Goal: Task Accomplishment & Management: Complete application form

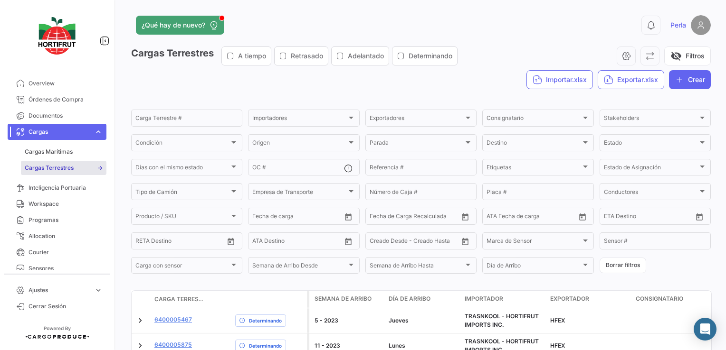
scroll to position [190, 0]
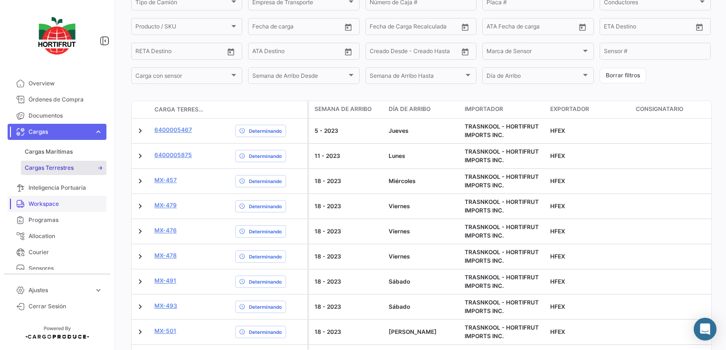
click at [45, 206] on span "Workspace" at bounding box center [65, 204] width 74 height 9
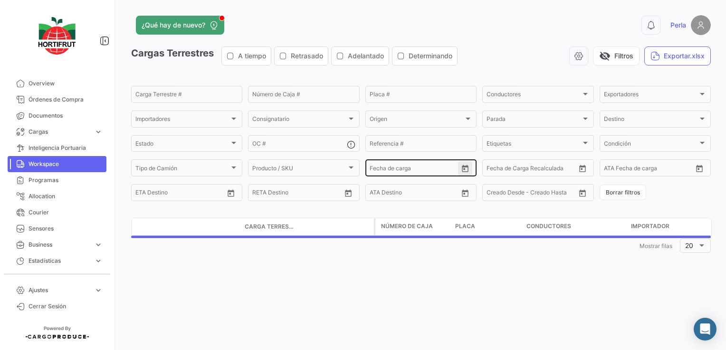
click at [465, 171] on icon "Open calendar" at bounding box center [465, 169] width 9 height 9
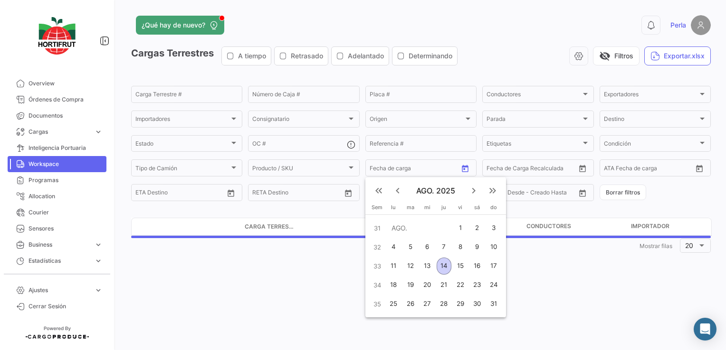
click at [442, 270] on div "14" at bounding box center [443, 266] width 15 height 17
type input "[DATE]"
click at [442, 270] on div "14" at bounding box center [443, 266] width 15 height 17
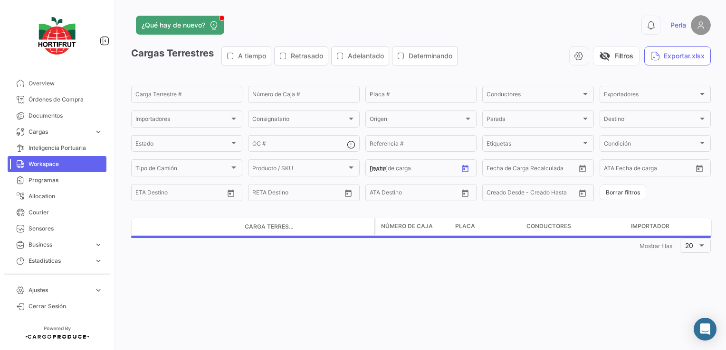
type input "[DATE]"
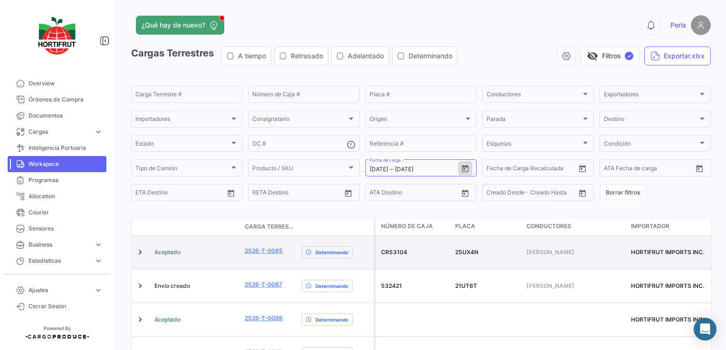
scroll to position [95, 0]
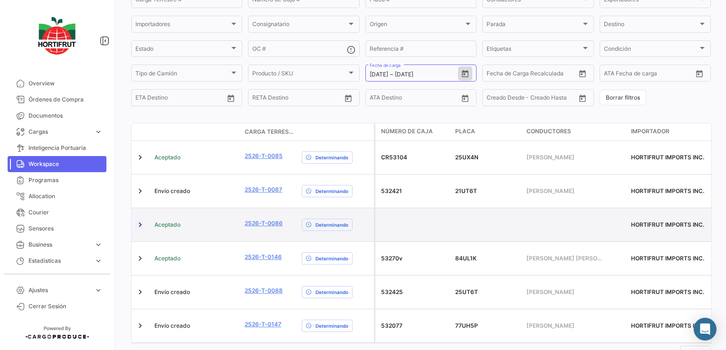
click at [142, 220] on link at bounding box center [139, 224] width 9 height 9
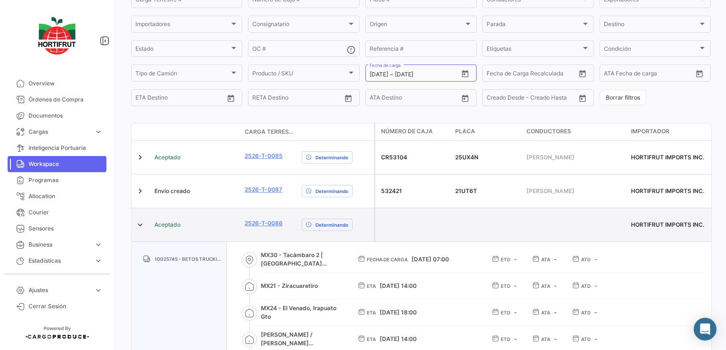
click at [142, 220] on link at bounding box center [139, 224] width 9 height 9
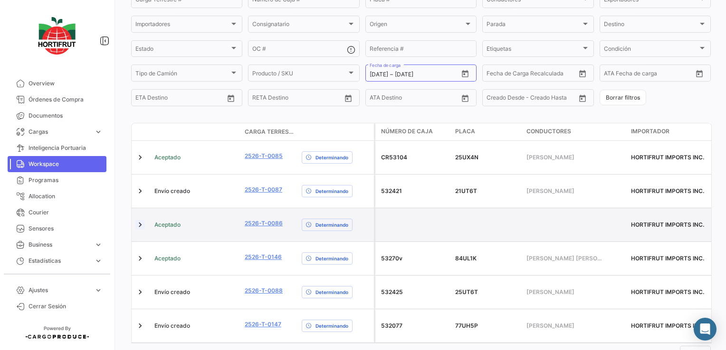
click at [138, 220] on link at bounding box center [139, 224] width 9 height 9
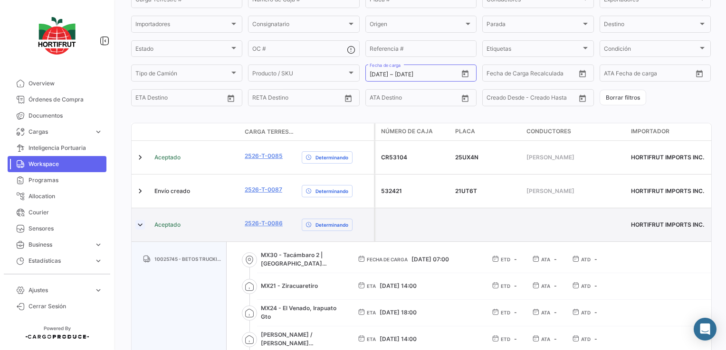
click at [138, 220] on link at bounding box center [139, 224] width 9 height 9
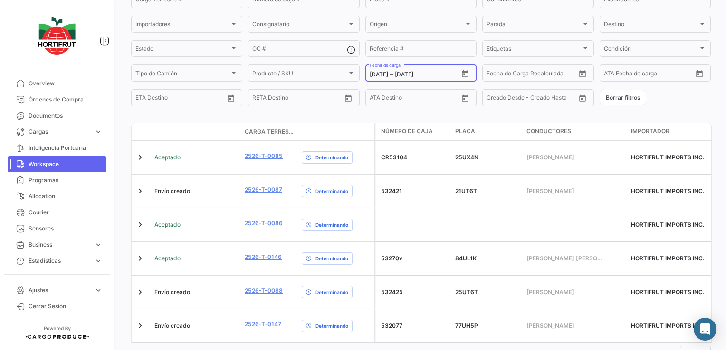
click at [463, 75] on icon "Open calendar" at bounding box center [465, 74] width 9 height 9
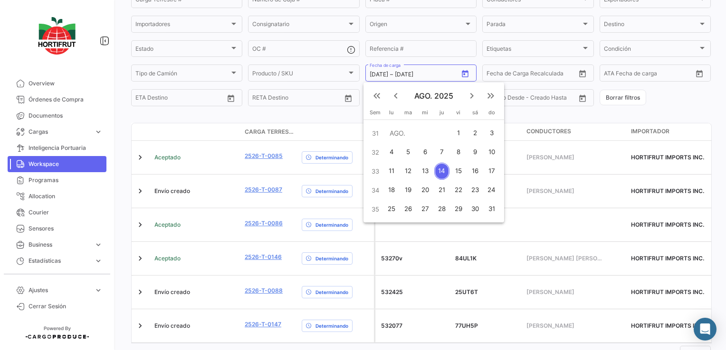
click at [453, 151] on div "8" at bounding box center [458, 152] width 15 height 17
type input "[DATE]"
click at [453, 151] on div "8" at bounding box center [458, 152] width 15 height 17
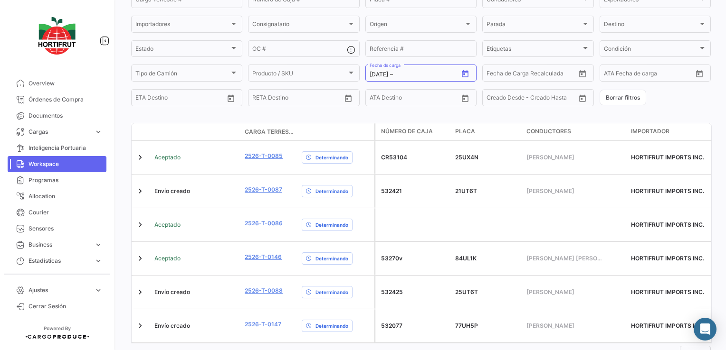
type input "[DATE]"
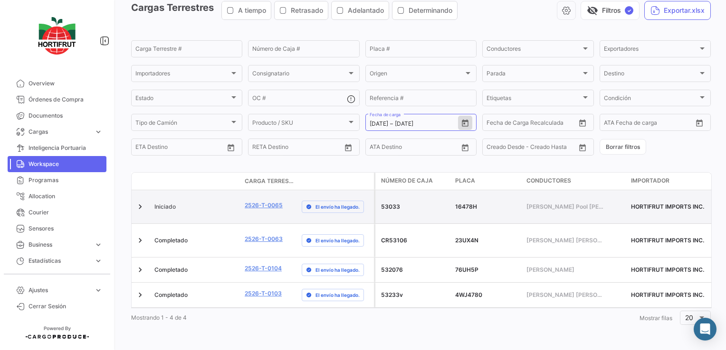
scroll to position [36, 0]
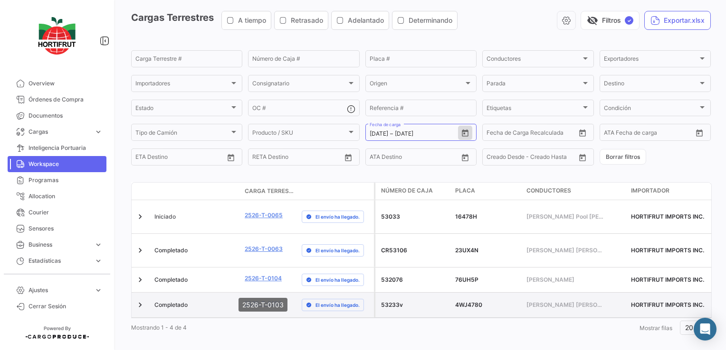
click at [267, 300] on link "2526-T-0103" at bounding box center [263, 304] width 37 height 9
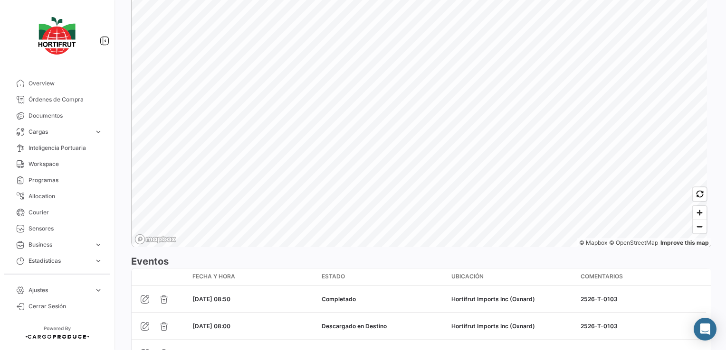
scroll to position [852, 0]
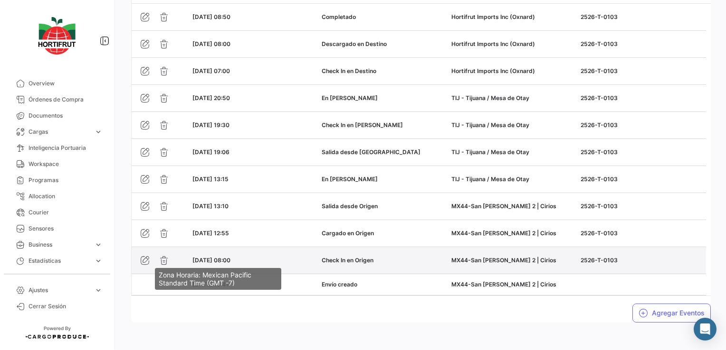
drag, startPoint x: 246, startPoint y: 260, endPoint x: 227, endPoint y: 259, distance: 18.5
click at [227, 259] on div "[DATE] 08:00" at bounding box center [253, 260] width 122 height 9
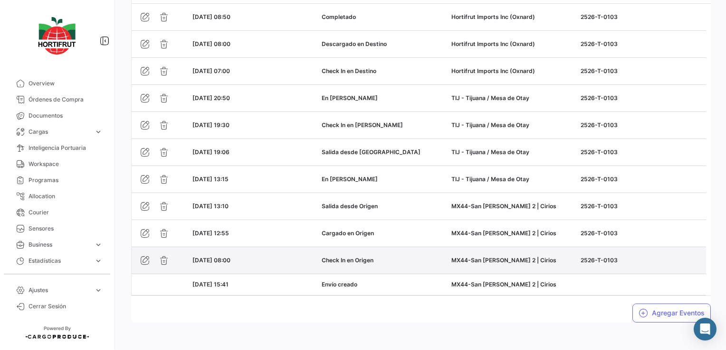
copy span "08:00"
click at [142, 256] on icon "button" at bounding box center [144, 260] width 9 height 9
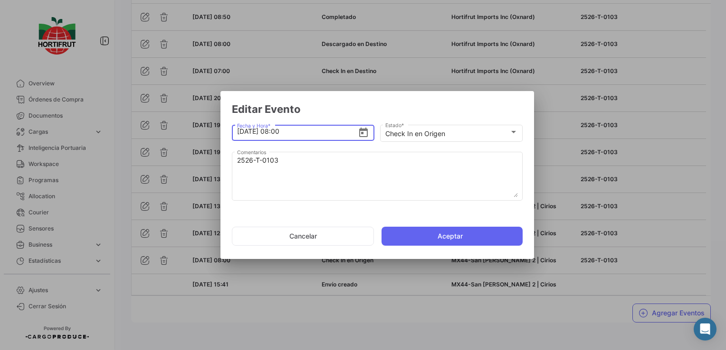
click at [278, 132] on input "[DATE] 08:00" at bounding box center [297, 131] width 121 height 33
type input "[DATE] 10:15"
click at [427, 237] on button "Aceptar" at bounding box center [451, 236] width 141 height 19
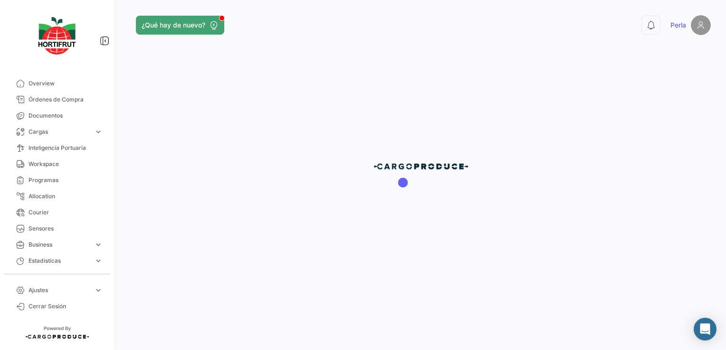
scroll to position [0, 0]
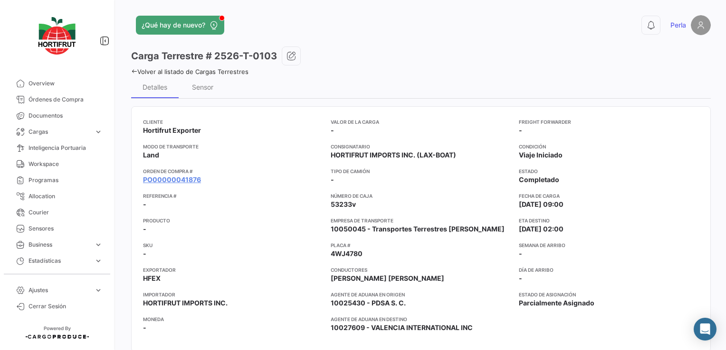
click at [133, 67] on div "Volver al listado de Cargas Terrestres" at bounding box center [420, 71] width 579 height 10
click at [135, 70] on icon at bounding box center [134, 71] width 6 height 6
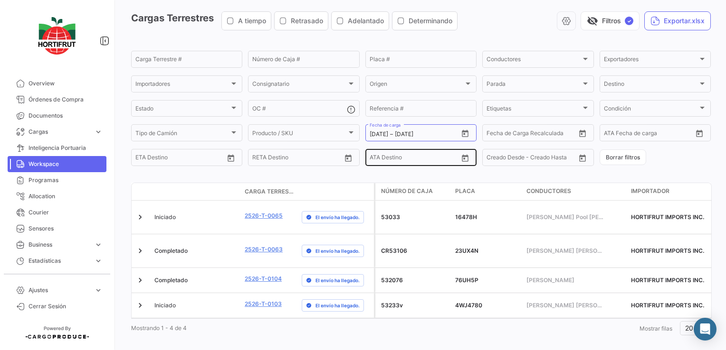
scroll to position [36, 0]
click at [460, 139] on button "Open calendar" at bounding box center [465, 133] width 14 height 14
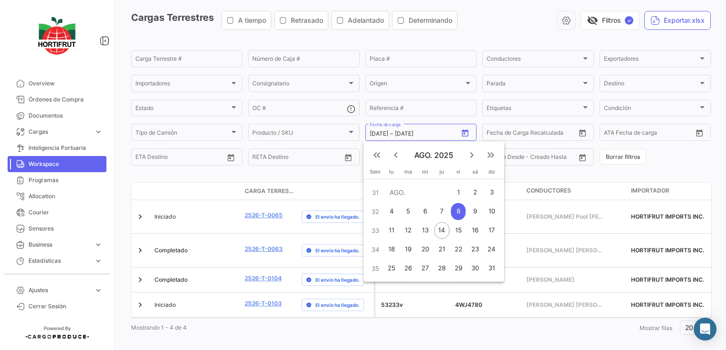
click at [411, 231] on div "12" at bounding box center [407, 230] width 15 height 17
type input "[DATE]"
click at [411, 231] on div "12" at bounding box center [407, 230] width 15 height 17
type input "[DATE]"
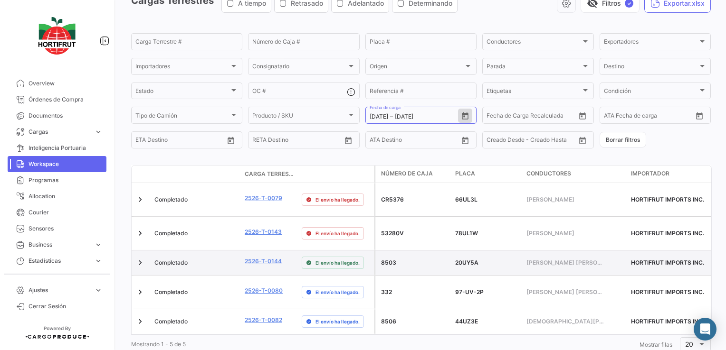
scroll to position [61, 0]
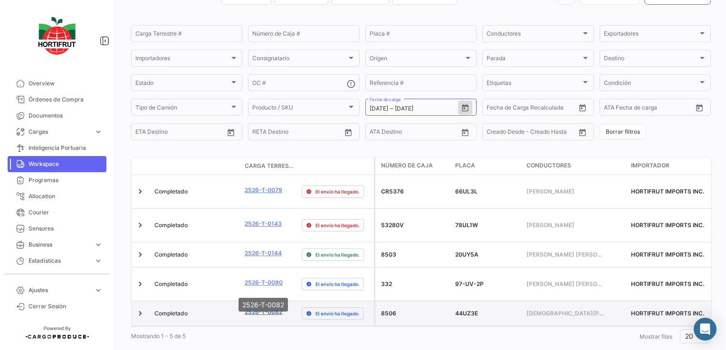
click at [269, 308] on link "2526-T-0082" at bounding box center [264, 312] width 38 height 9
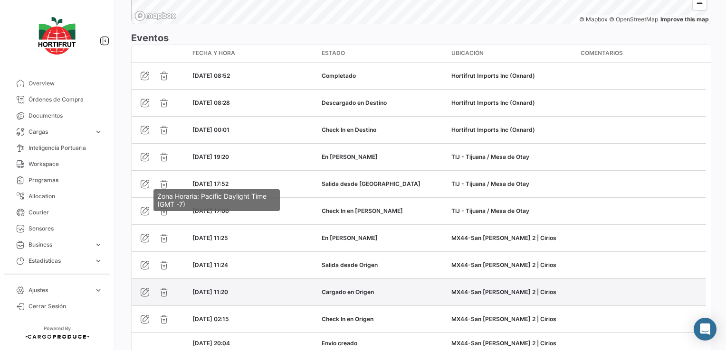
scroll to position [807, 0]
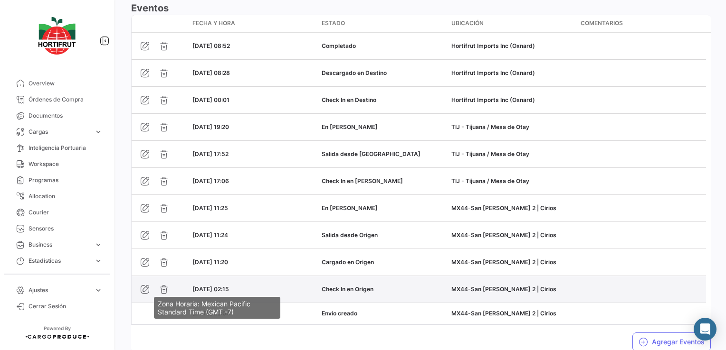
drag, startPoint x: 247, startPoint y: 289, endPoint x: 227, endPoint y: 288, distance: 20.4
click at [227, 288] on div "[DATE] 02:15" at bounding box center [253, 289] width 122 height 9
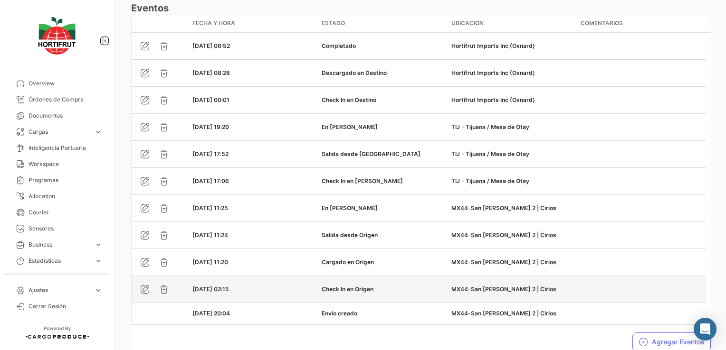
copy span "02:15"
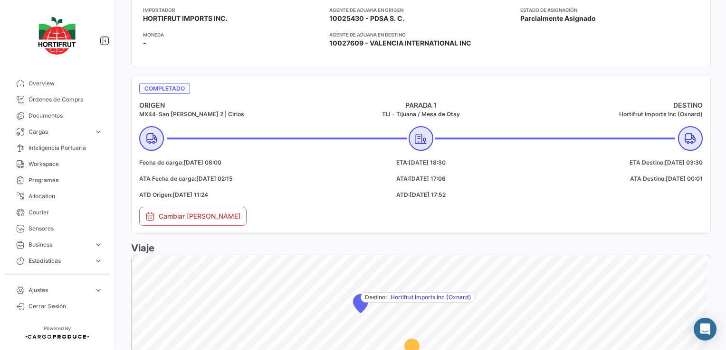
scroll to position [0, 0]
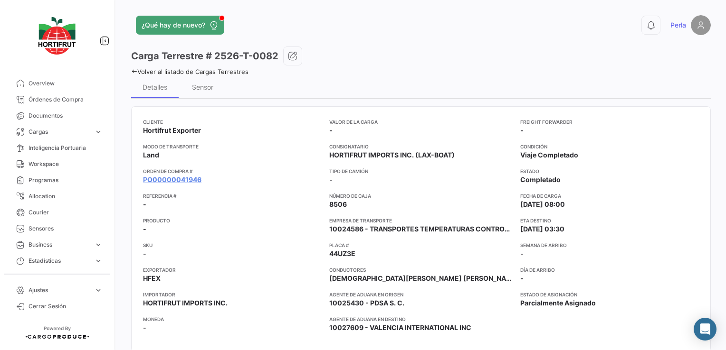
click at [133, 69] on icon at bounding box center [134, 71] width 6 height 6
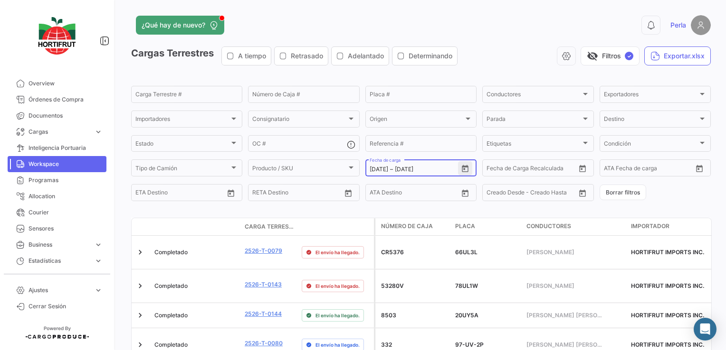
click at [464, 166] on icon "Open calendar" at bounding box center [465, 169] width 9 height 9
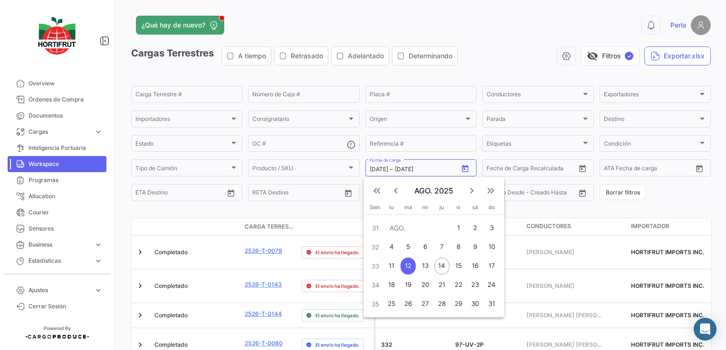
click at [425, 265] on div "13" at bounding box center [424, 266] width 15 height 17
type input "[DATE]"
click at [425, 265] on div "13" at bounding box center [424, 266] width 15 height 17
type input "[DATE]"
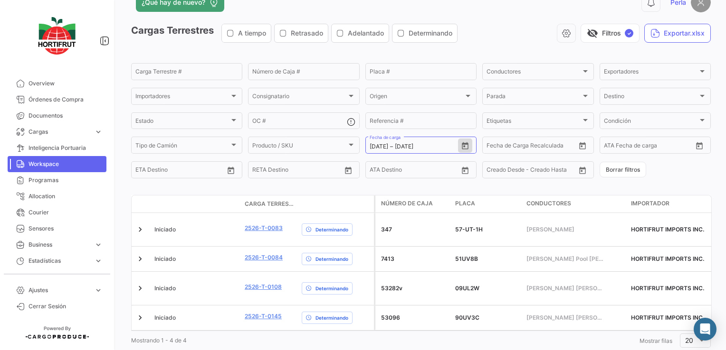
scroll to position [36, 0]
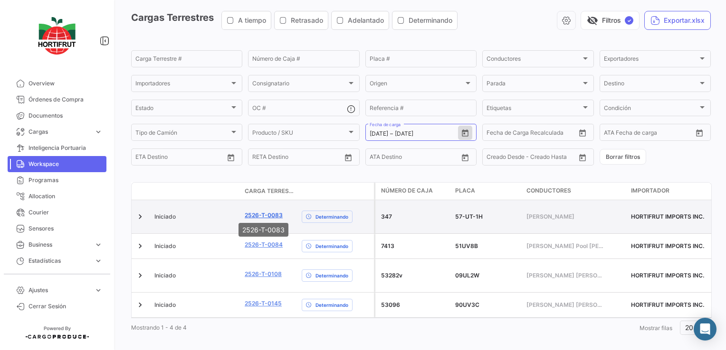
click at [260, 211] on link "2526-T-0083" at bounding box center [264, 215] width 38 height 9
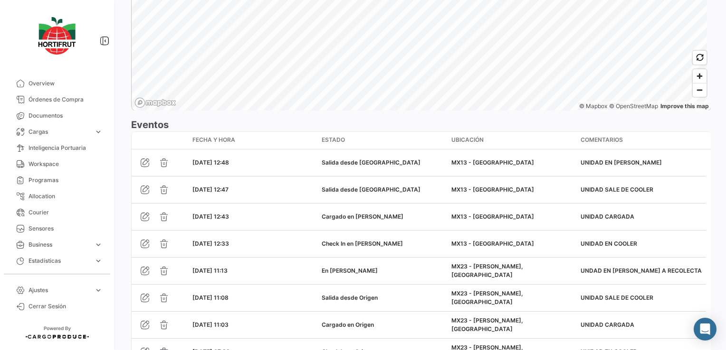
scroll to position [798, 0]
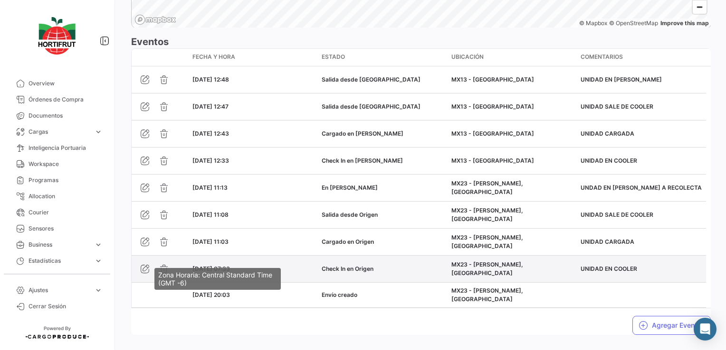
drag, startPoint x: 239, startPoint y: 259, endPoint x: 228, endPoint y: 258, distance: 11.4
click at [228, 265] on span "[DATE] 07:33" at bounding box center [211, 268] width 38 height 7
click at [227, 265] on div "[DATE] 07:33" at bounding box center [253, 269] width 122 height 9
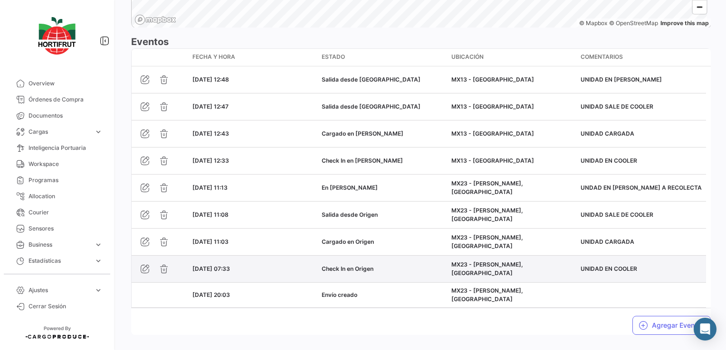
copy span "07:33"
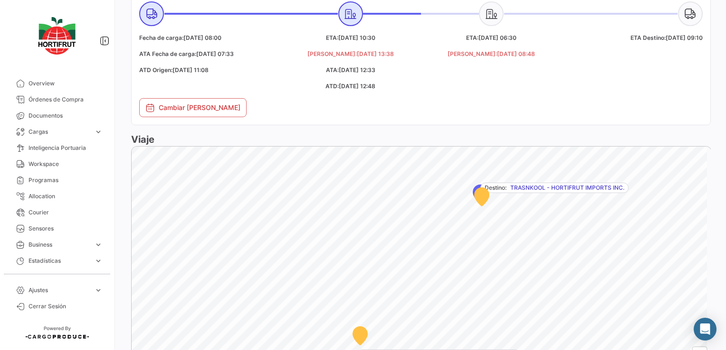
scroll to position [38, 0]
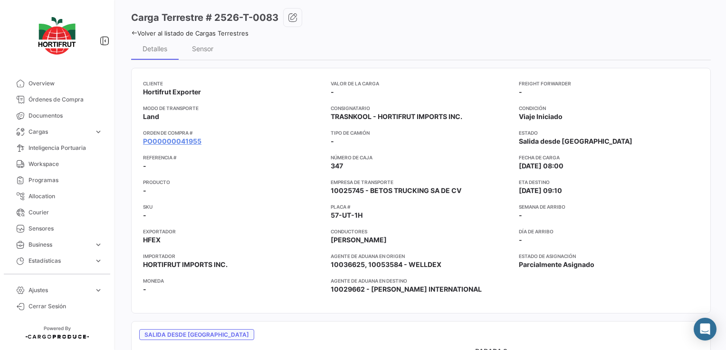
click at [132, 33] on icon at bounding box center [134, 33] width 6 height 6
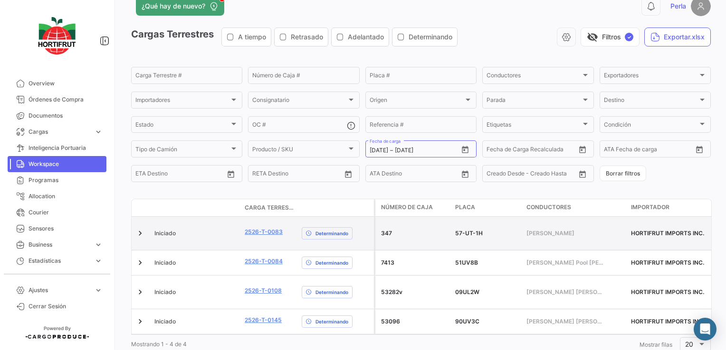
scroll to position [36, 0]
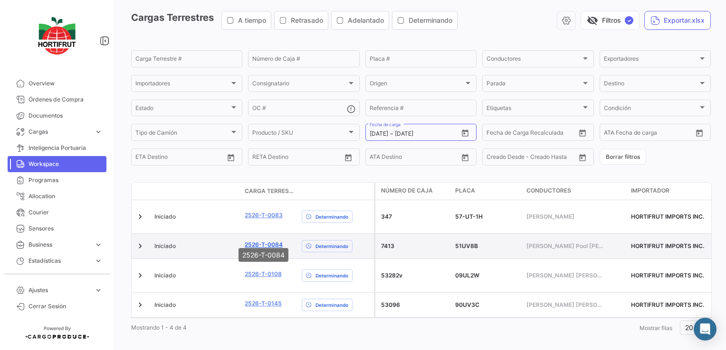
click at [255, 241] on link "2526-T-0084" at bounding box center [264, 245] width 38 height 9
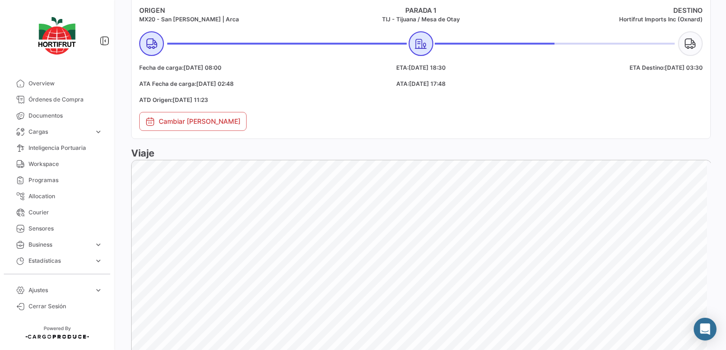
scroll to position [701, 0]
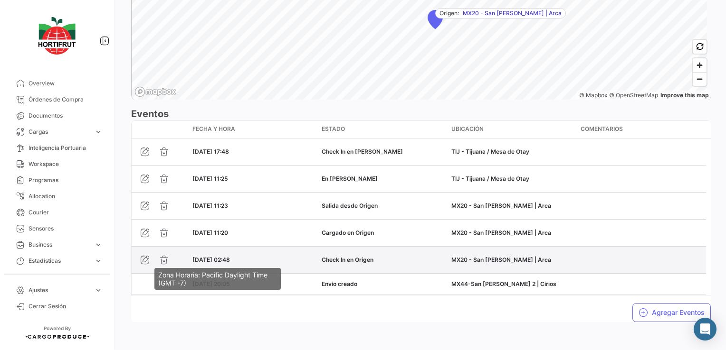
drag, startPoint x: 242, startPoint y: 258, endPoint x: 228, endPoint y: 259, distance: 13.8
click at [228, 259] on span "[DATE] 02:48" at bounding box center [211, 259] width 38 height 7
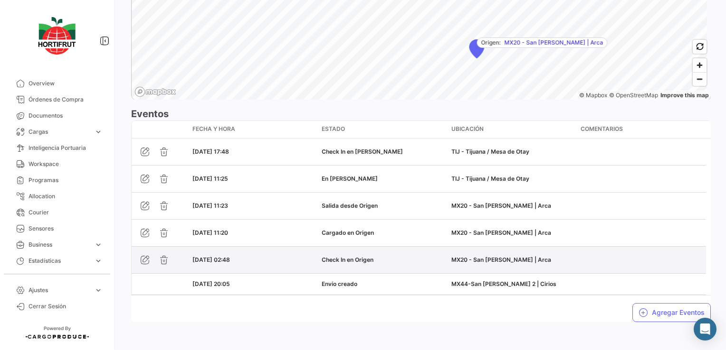
copy span "02:48"
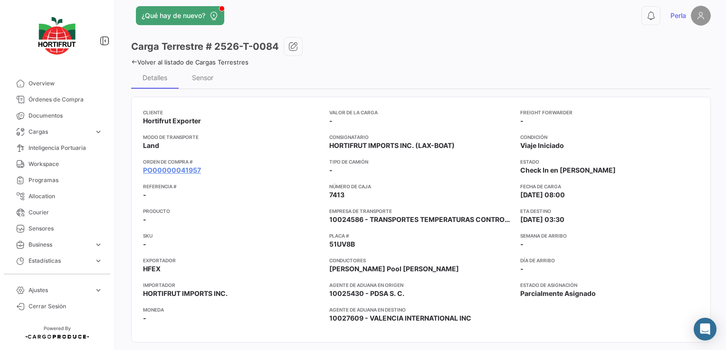
scroll to position [0, 0]
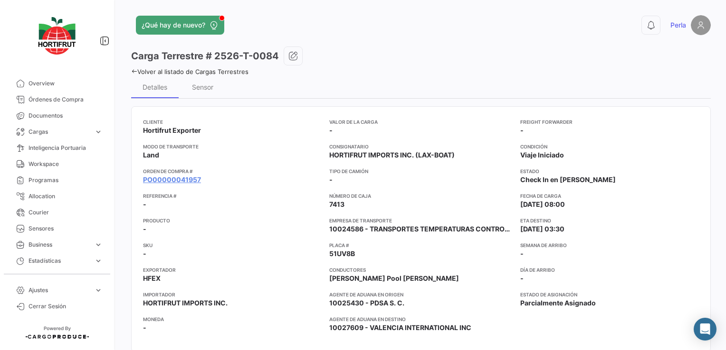
click at [132, 71] on icon at bounding box center [134, 71] width 6 height 6
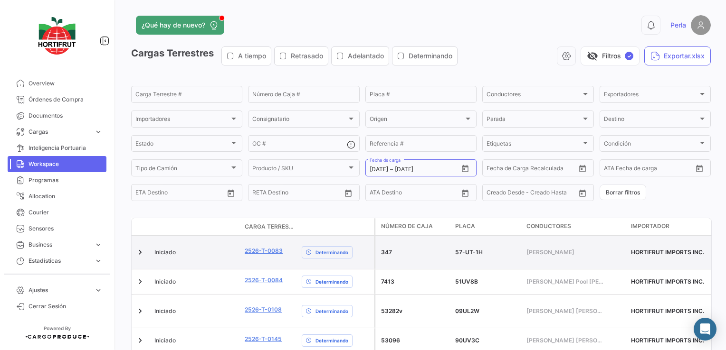
scroll to position [36, 0]
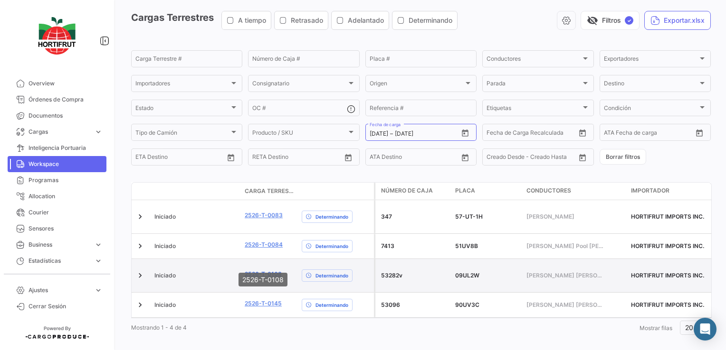
click at [265, 270] on link "2526-T-0108" at bounding box center [263, 274] width 37 height 9
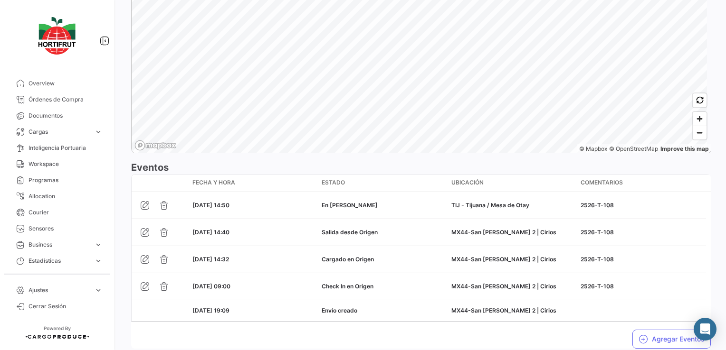
scroll to position [691, 0]
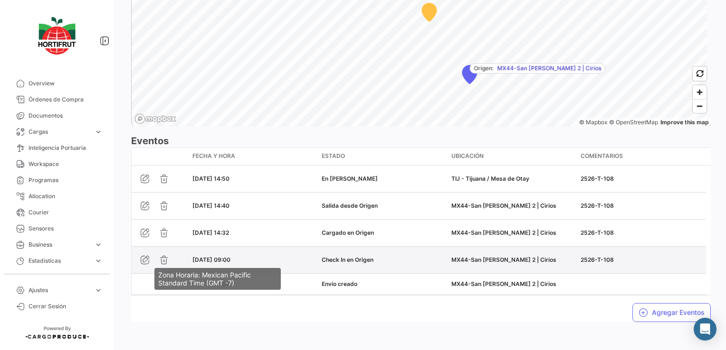
drag, startPoint x: 250, startPoint y: 257, endPoint x: 226, endPoint y: 257, distance: 24.2
click at [226, 257] on div "[DATE] 09:00" at bounding box center [253, 260] width 122 height 9
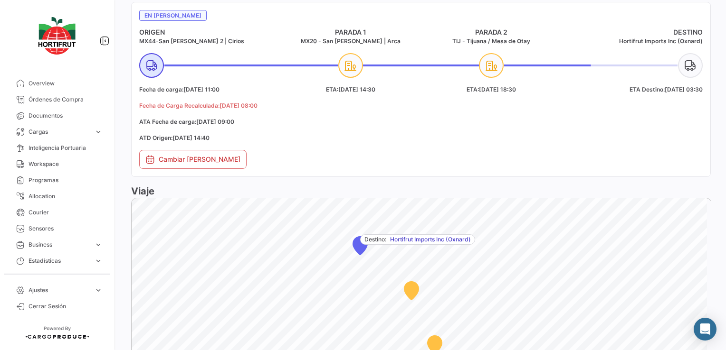
scroll to position [26, 0]
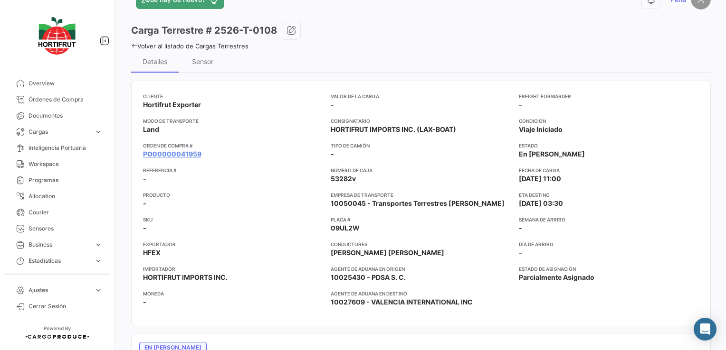
click at [134, 48] on icon at bounding box center [134, 46] width 6 height 6
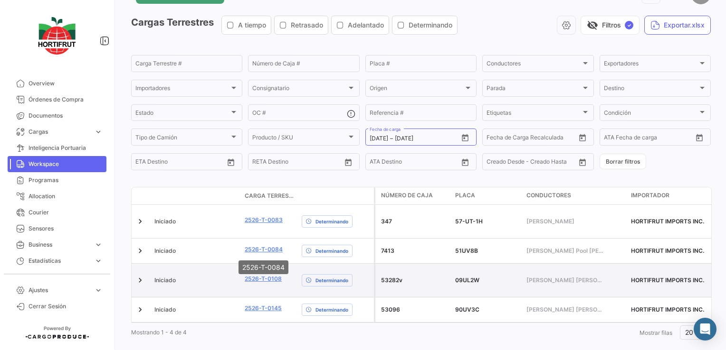
scroll to position [36, 0]
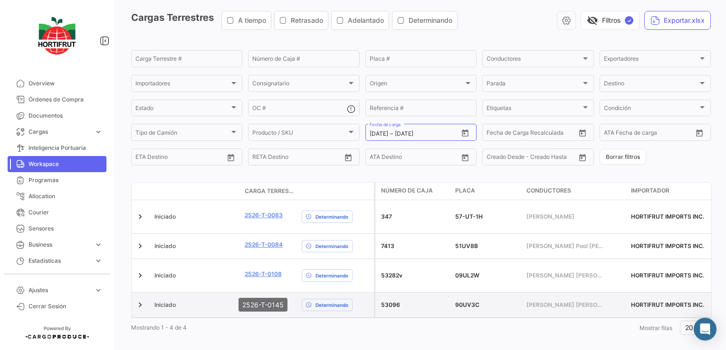
click at [273, 300] on link "2526-T-0145" at bounding box center [263, 304] width 37 height 9
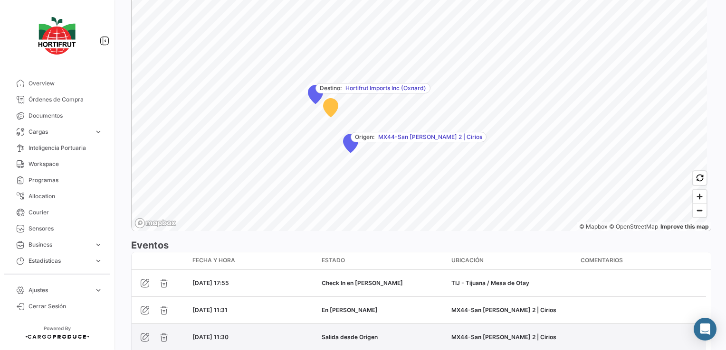
scroll to position [701, 0]
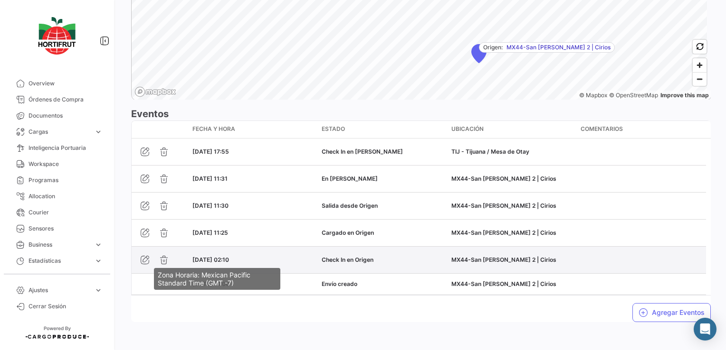
drag, startPoint x: 246, startPoint y: 257, endPoint x: 227, endPoint y: 257, distance: 19.5
click at [227, 257] on div "[DATE] 02:10" at bounding box center [253, 260] width 122 height 9
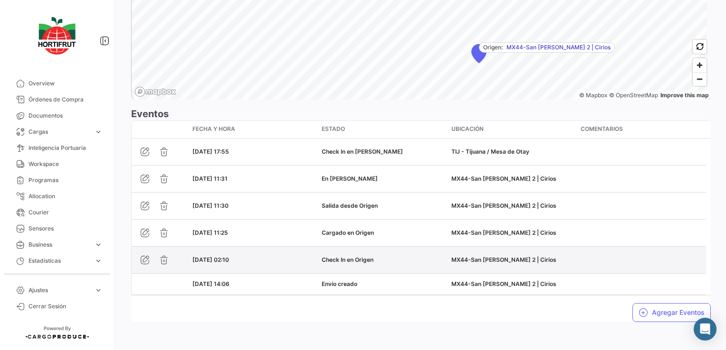
copy span "02:10"
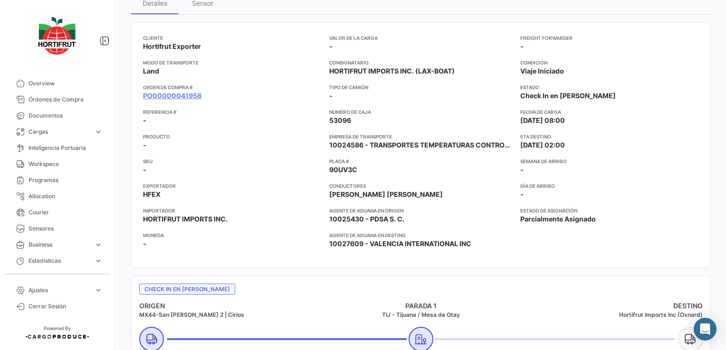
scroll to position [0, 0]
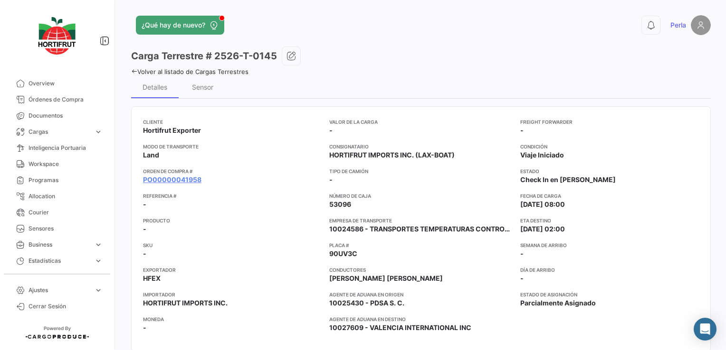
click at [135, 73] on icon at bounding box center [134, 71] width 6 height 6
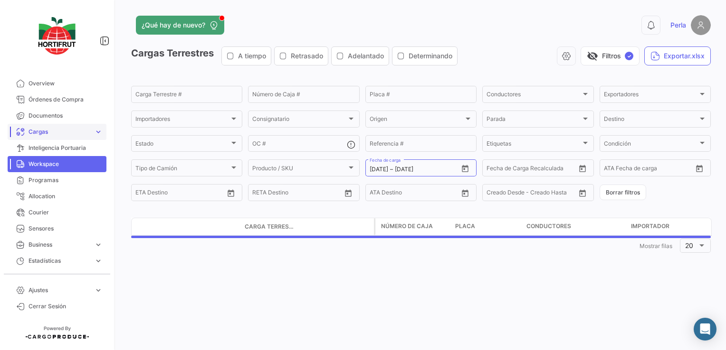
click at [38, 128] on span "Cargas" at bounding box center [59, 132] width 62 height 9
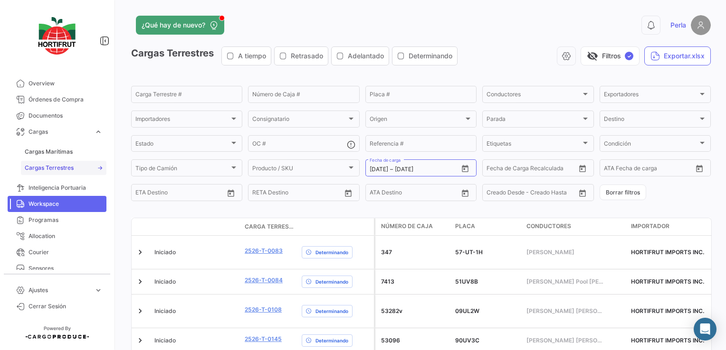
click at [47, 167] on span "Cargas Terrestres" at bounding box center [49, 168] width 49 height 9
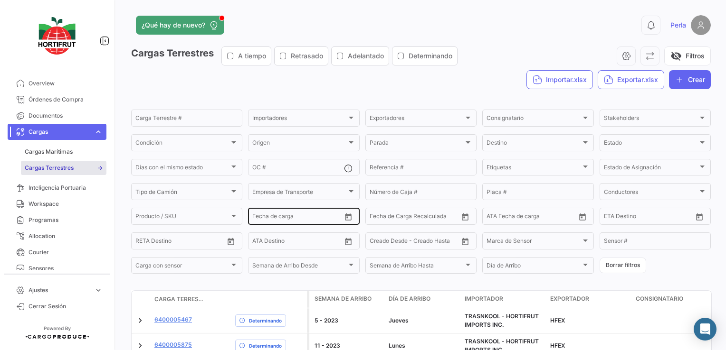
click at [345, 220] on icon "Open calendar" at bounding box center [348, 217] width 9 height 9
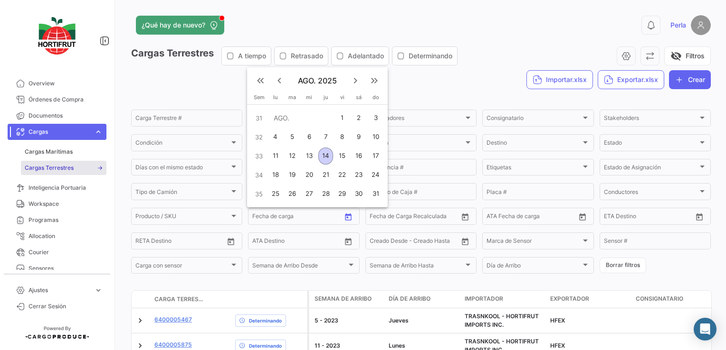
click at [270, 157] on div "11" at bounding box center [275, 156] width 15 height 17
type input "[DATE]"
click at [327, 156] on div "14" at bounding box center [325, 156] width 15 height 17
type input "[DATE]"
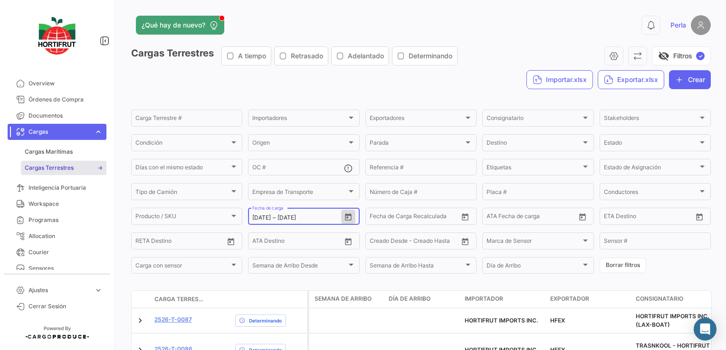
click at [344, 222] on icon "Open calendar" at bounding box center [348, 217] width 9 height 9
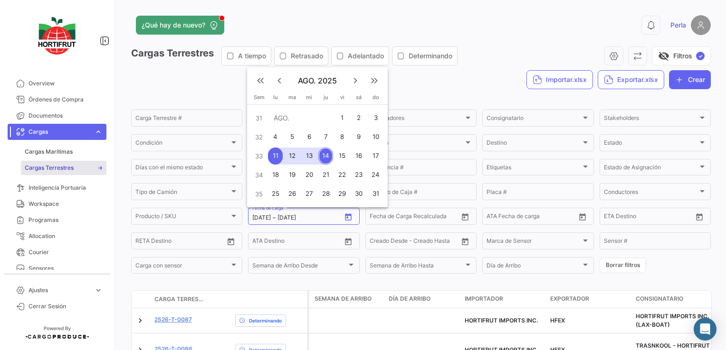
click at [275, 152] on div "11" at bounding box center [275, 156] width 15 height 17
click at [306, 154] on div "13" at bounding box center [309, 156] width 15 height 17
type input "[DATE]"
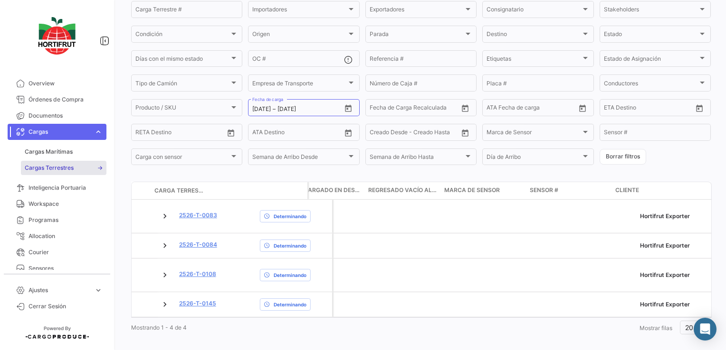
scroll to position [0, 1972]
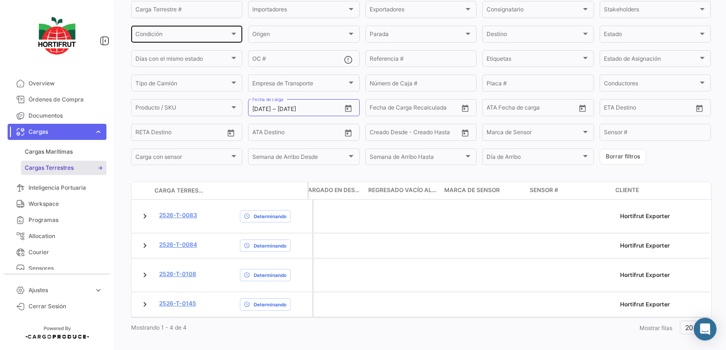
click at [161, 29] on div "Condición Condición" at bounding box center [186, 33] width 103 height 19
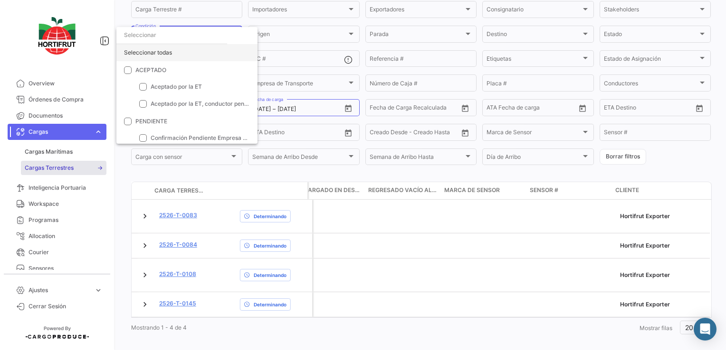
click at [145, 60] on div "Seleccionar todas" at bounding box center [186, 52] width 141 height 17
checkbox input "true"
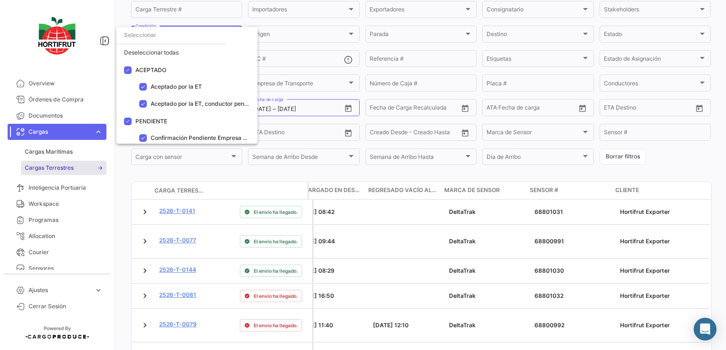
click at [657, 171] on div at bounding box center [363, 175] width 726 height 350
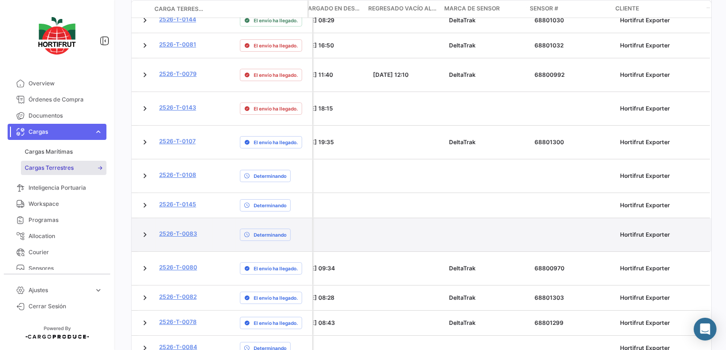
scroll to position [217, 0]
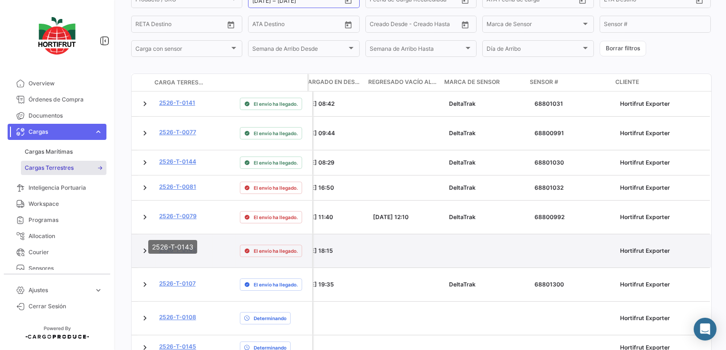
click at [179, 246] on link "2526-T-0143" at bounding box center [177, 250] width 37 height 9
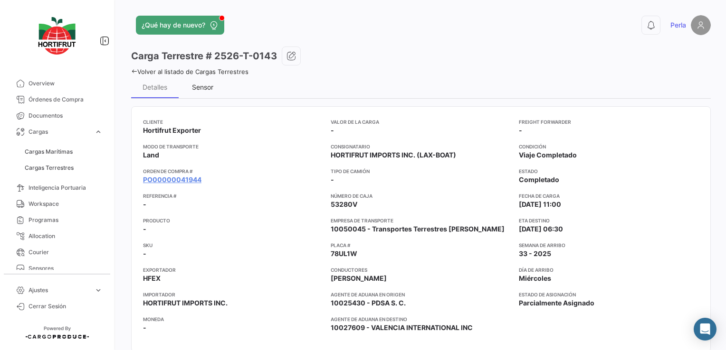
click at [207, 83] on div "Sensor" at bounding box center [202, 87] width 21 height 8
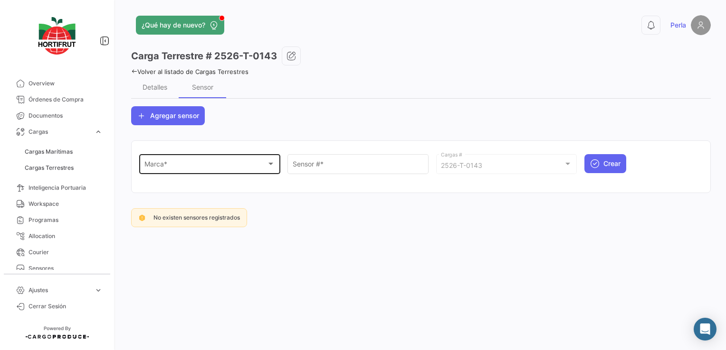
click at [192, 163] on div "Marca *" at bounding box center [205, 166] width 123 height 8
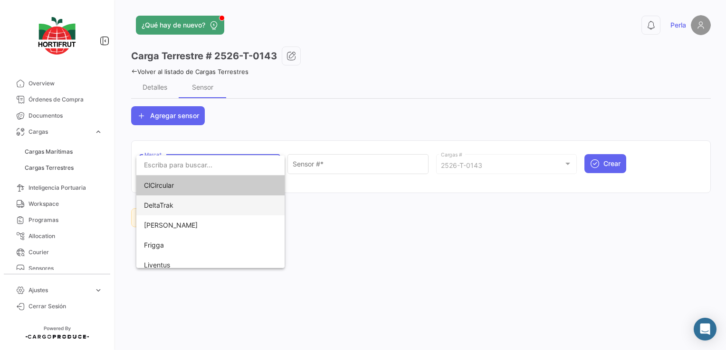
click at [177, 203] on span "DeltaTrak" at bounding box center [210, 206] width 133 height 20
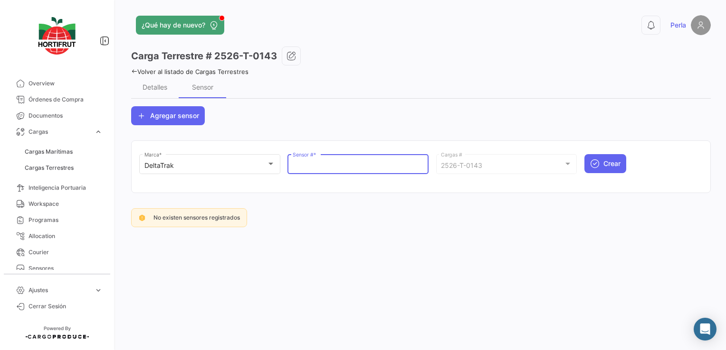
click at [300, 166] on input "Sensor # *" at bounding box center [358, 166] width 131 height 8
paste input "68801304"
type input "68801304"
click at [608, 162] on span "Crear" at bounding box center [611, 163] width 17 height 9
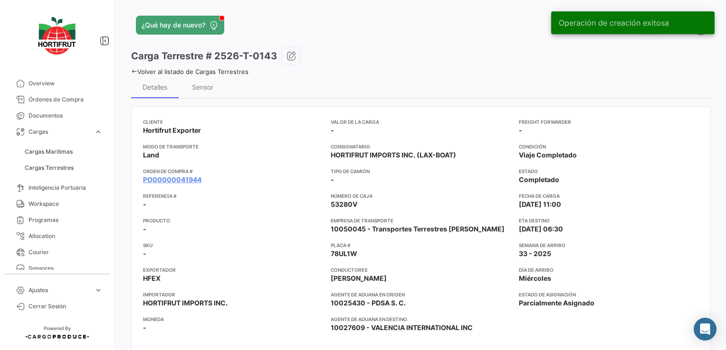
click at [132, 70] on icon at bounding box center [134, 71] width 6 height 6
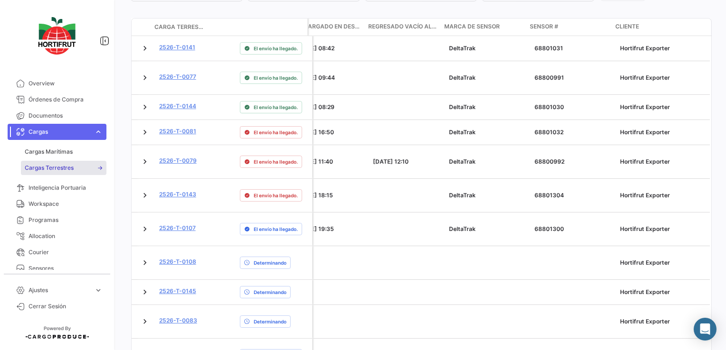
scroll to position [312, 0]
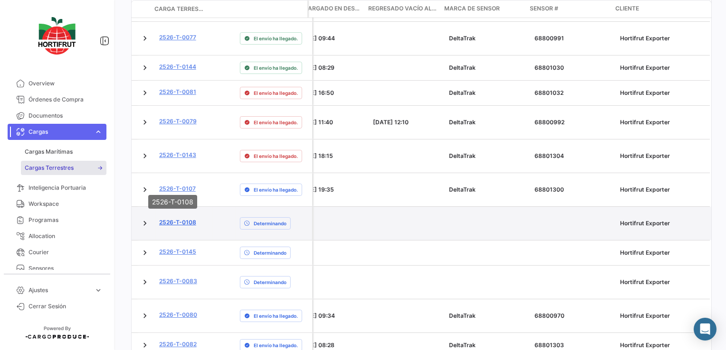
click at [178, 218] on link "2526-T-0108" at bounding box center [177, 222] width 37 height 9
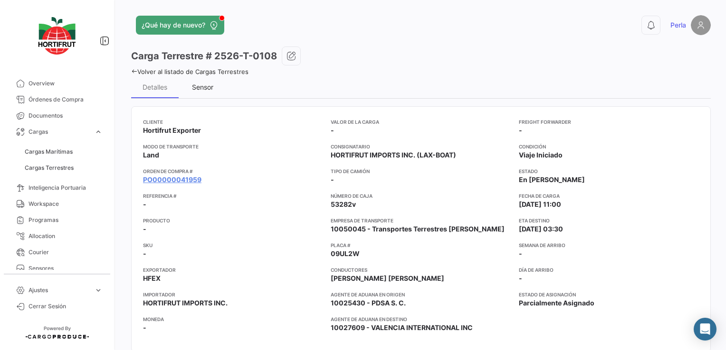
click at [196, 85] on div "Sensor" at bounding box center [202, 87] width 21 height 8
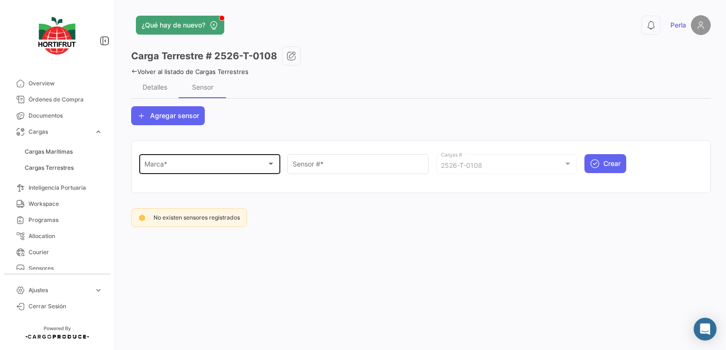
click at [177, 162] on div "Marca *" at bounding box center [205, 166] width 123 height 8
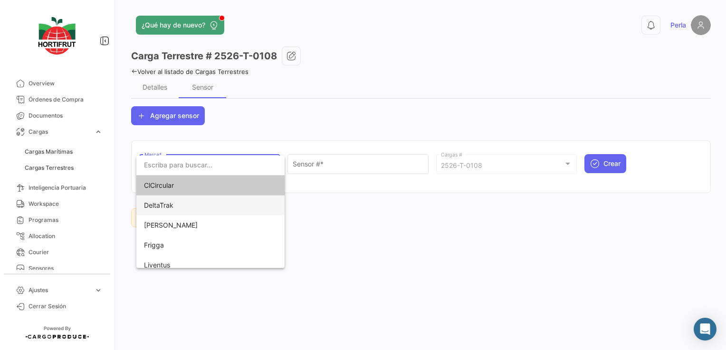
click at [175, 204] on span "DeltaTrak" at bounding box center [210, 206] width 133 height 20
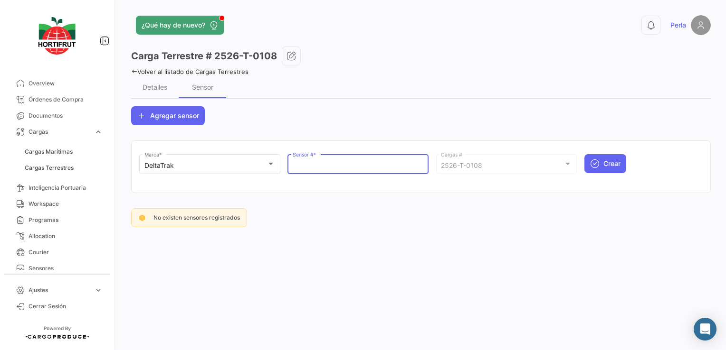
click at [322, 162] on input "Sensor # *" at bounding box center [358, 166] width 131 height 8
paste input "68801302"
type input "68801302"
click at [621, 168] on button "Crear" at bounding box center [605, 163] width 42 height 19
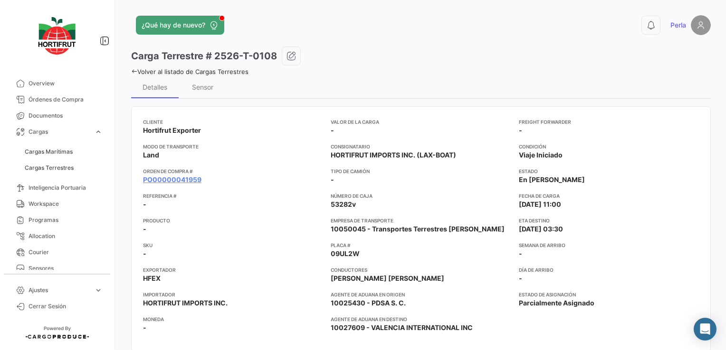
click at [133, 68] on link "Volver al listado de Cargas Terrestres" at bounding box center [189, 72] width 117 height 8
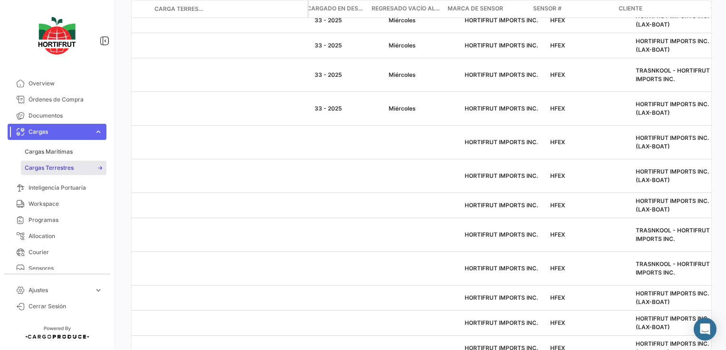
scroll to position [0, 1972]
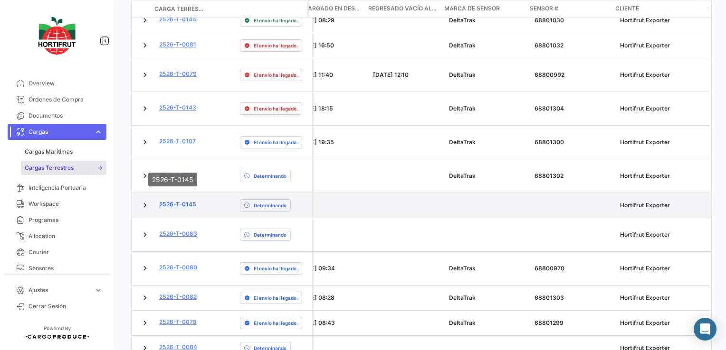
click at [169, 200] on link "2526-T-0145" at bounding box center [177, 204] width 37 height 9
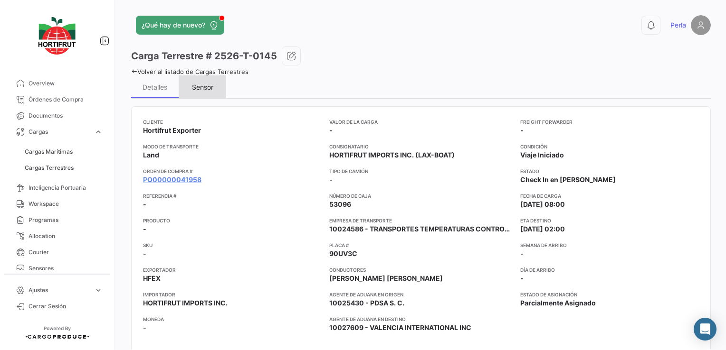
click at [197, 88] on div "Sensor" at bounding box center [202, 87] width 21 height 8
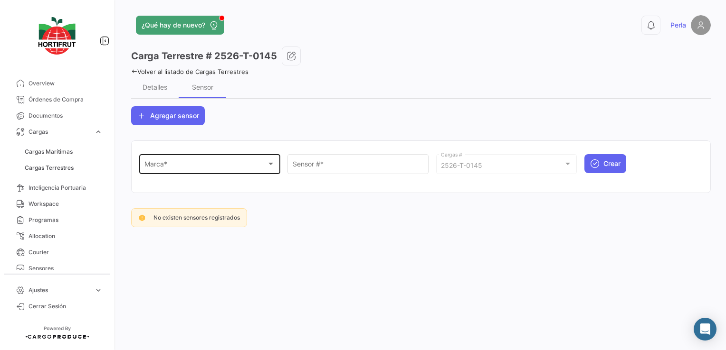
click at [161, 169] on span "Marca *" at bounding box center [205, 166] width 123 height 8
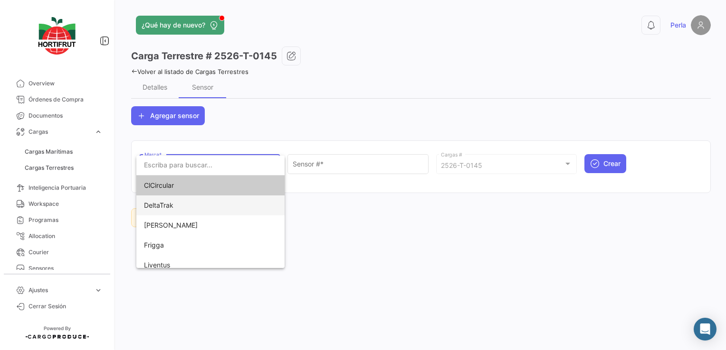
click at [156, 206] on span "DeltaTrak" at bounding box center [158, 205] width 29 height 8
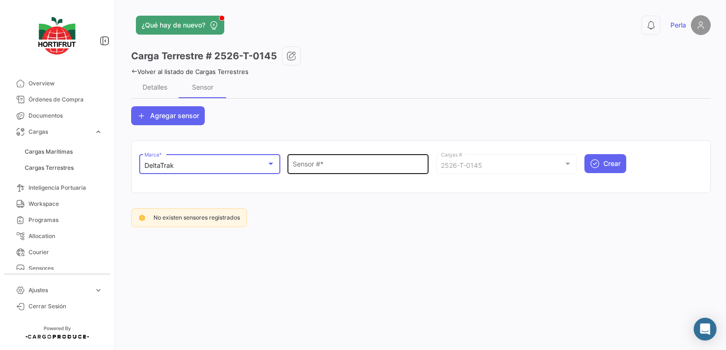
click at [305, 171] on div "Sensor # *" at bounding box center [358, 163] width 131 height 22
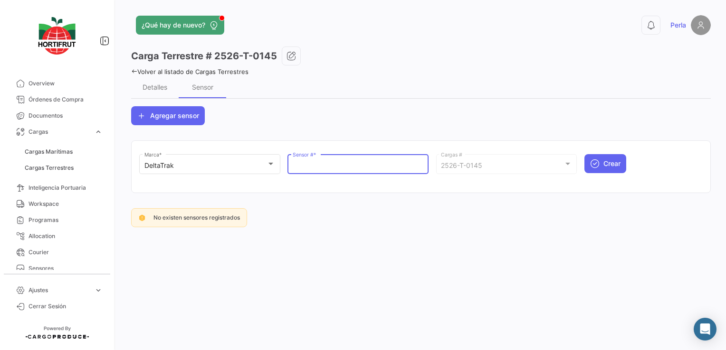
paste input "68801301"
type input "68801301"
click at [602, 159] on button "Crear" at bounding box center [605, 163] width 42 height 19
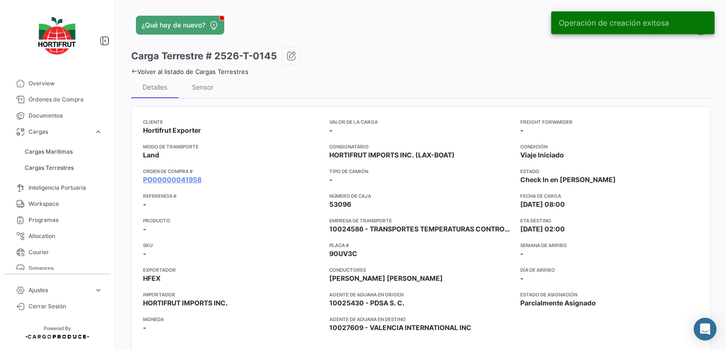
click at [131, 70] on div "¿Qué hay de nuevo? 0 Perla Carga Terrestre # 2526-T-0145 Volver al listado [PER…" at bounding box center [421, 175] width 610 height 350
click at [133, 72] on icon at bounding box center [134, 71] width 6 height 6
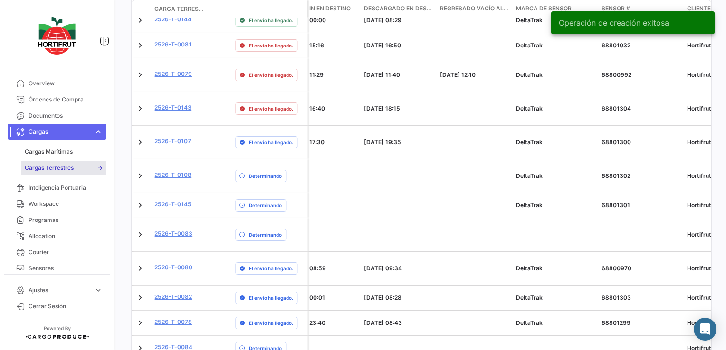
scroll to position [0, 1972]
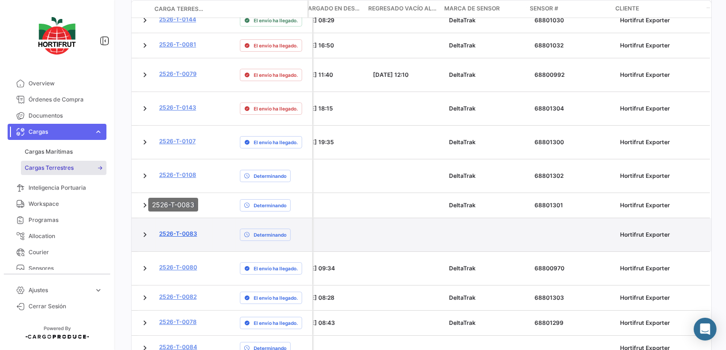
click at [178, 230] on link "2526-T-0083" at bounding box center [178, 234] width 38 height 9
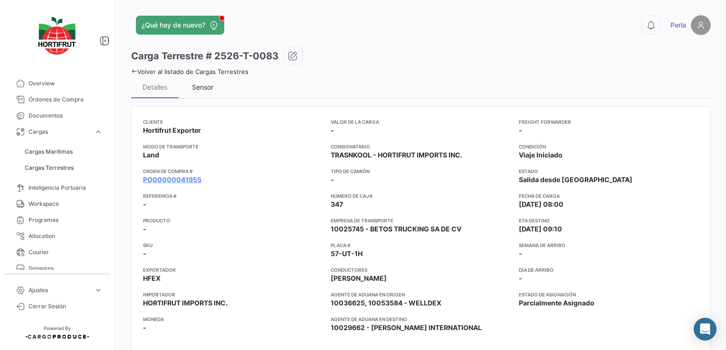
click at [204, 89] on div "Sensor" at bounding box center [202, 87] width 21 height 8
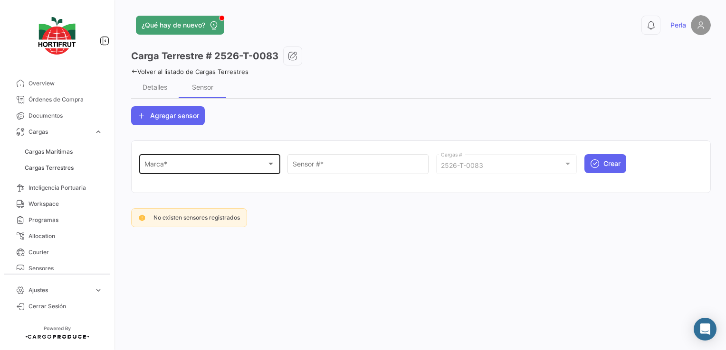
click at [181, 159] on div "Marca * Marca *" at bounding box center [209, 163] width 131 height 22
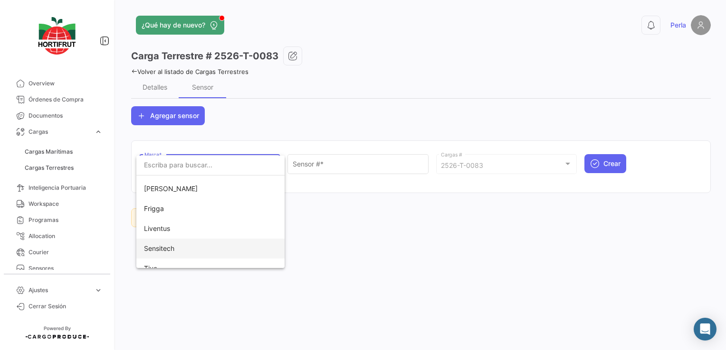
scroll to position [47, 0]
click at [158, 254] on span "Tive" at bounding box center [210, 258] width 133 height 20
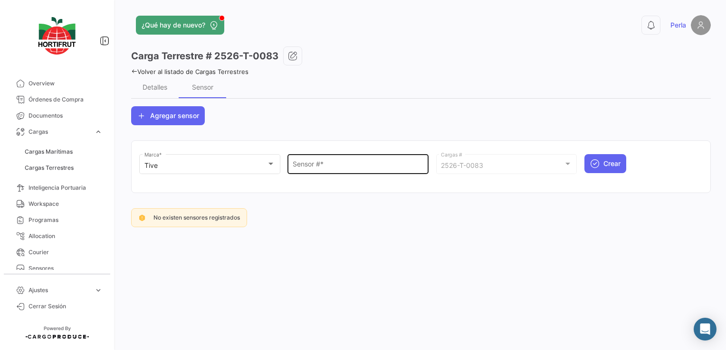
click at [319, 159] on div "Sensor # *" at bounding box center [358, 163] width 131 height 22
paste input "R29456"
type input "R29456"
click at [617, 160] on span "Crear" at bounding box center [611, 163] width 17 height 9
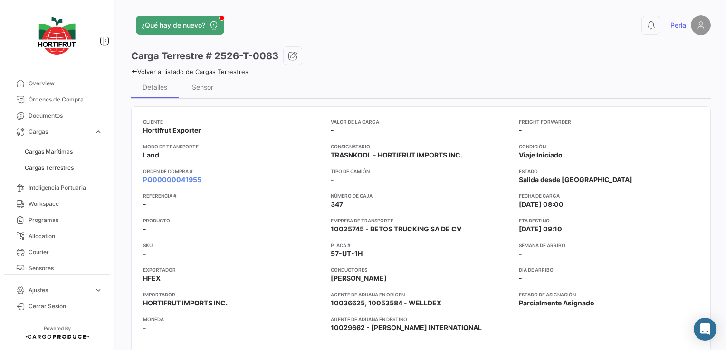
click at [133, 70] on icon at bounding box center [134, 71] width 6 height 6
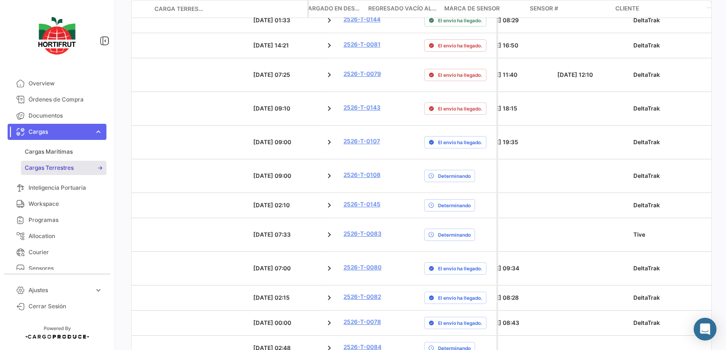
scroll to position [0, 1972]
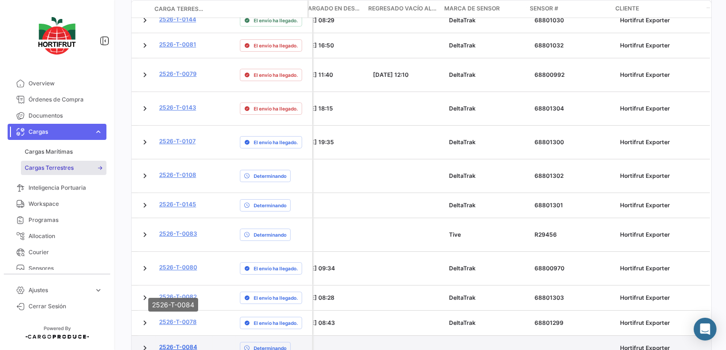
click at [171, 343] on link "2526-T-0084" at bounding box center [178, 347] width 38 height 9
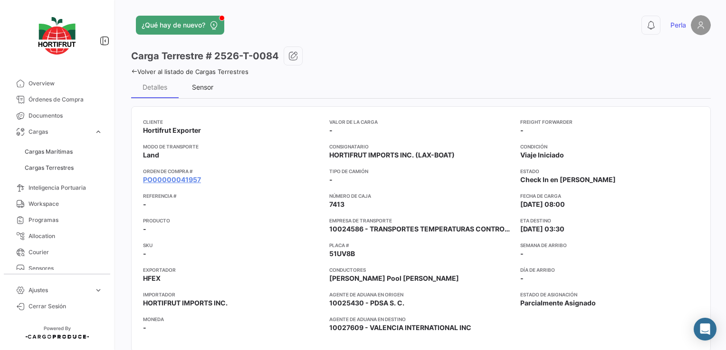
click at [200, 87] on div "Sensor" at bounding box center [202, 87] width 21 height 8
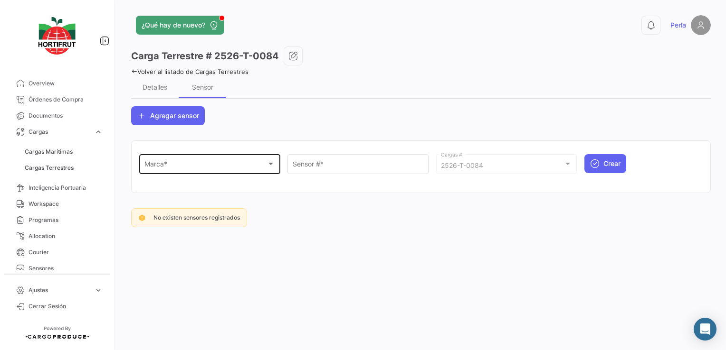
click at [154, 168] on span "Marca *" at bounding box center [205, 166] width 123 height 8
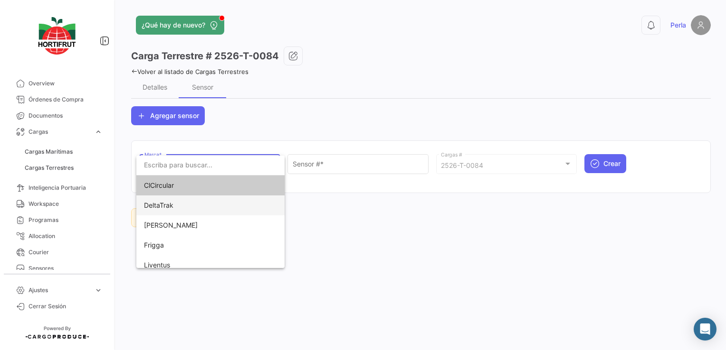
click at [159, 202] on span "DeltaTrak" at bounding box center [158, 205] width 29 height 8
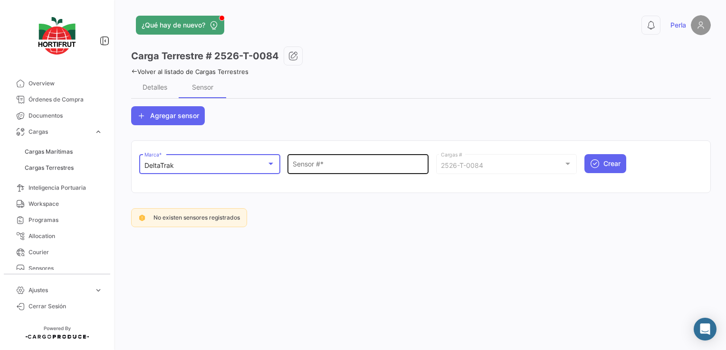
click at [333, 167] on input "Sensor # *" at bounding box center [358, 166] width 131 height 8
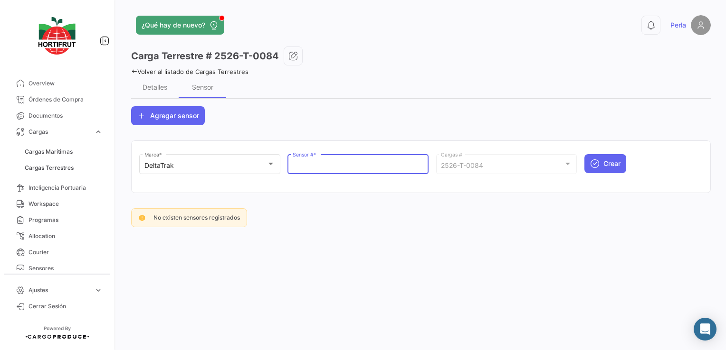
paste input "68801027"
type input "68801027"
click at [609, 164] on span "Crear" at bounding box center [611, 163] width 17 height 9
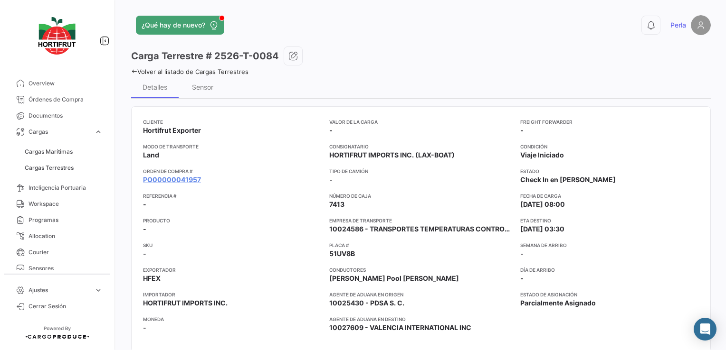
click at [135, 68] on icon at bounding box center [134, 71] width 6 height 6
